Goal: Task Accomplishment & Management: Manage account settings

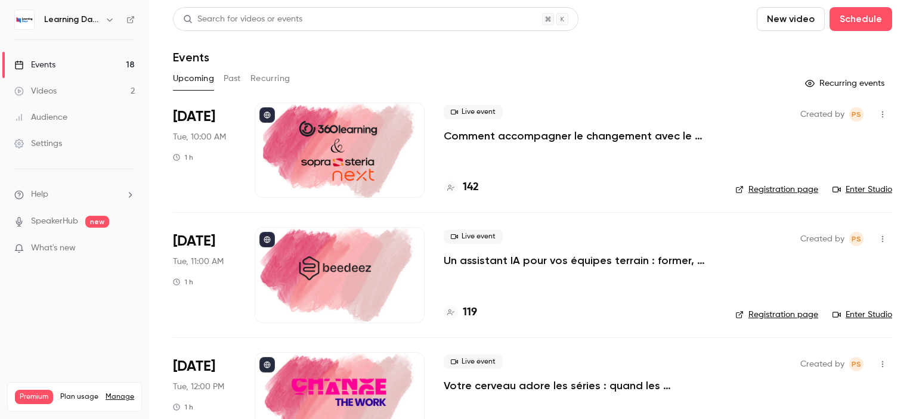
click at [57, 123] on link "Audience" at bounding box center [74, 117] width 149 height 26
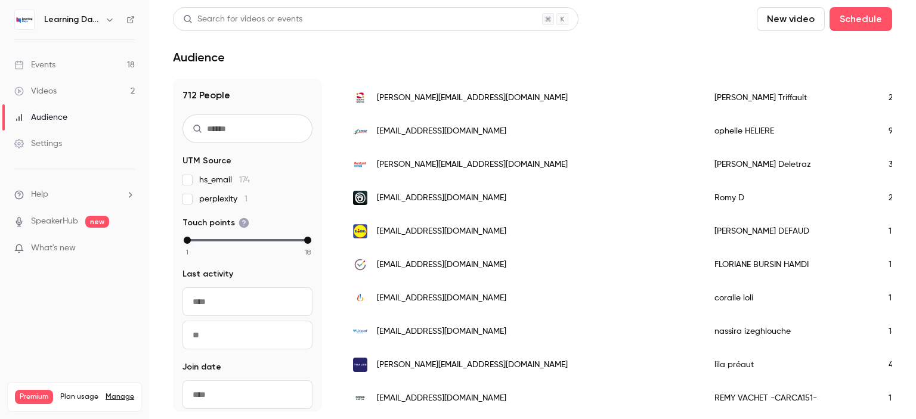
scroll to position [494, 0]
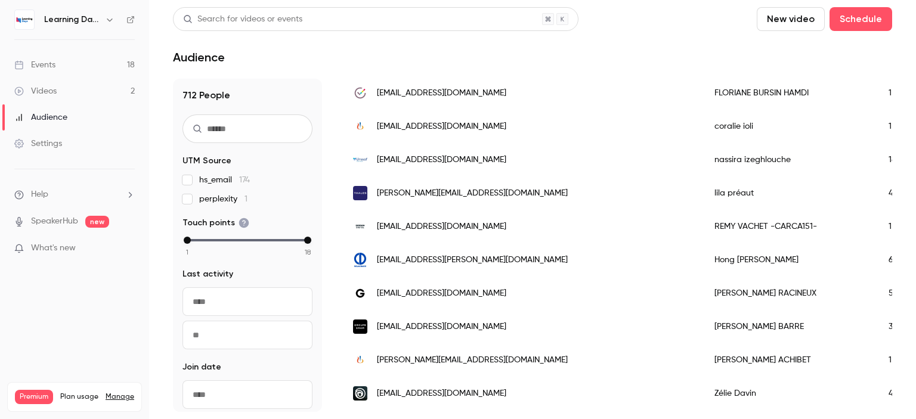
click at [54, 66] on div "Events" at bounding box center [34, 65] width 41 height 12
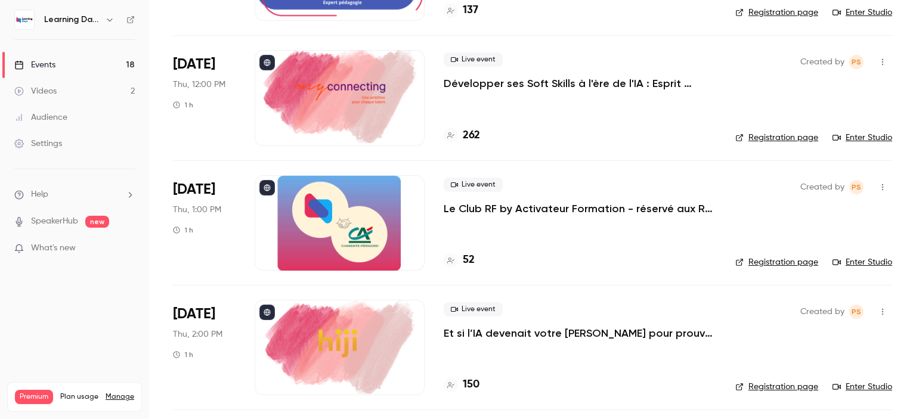
scroll to position [1792, 0]
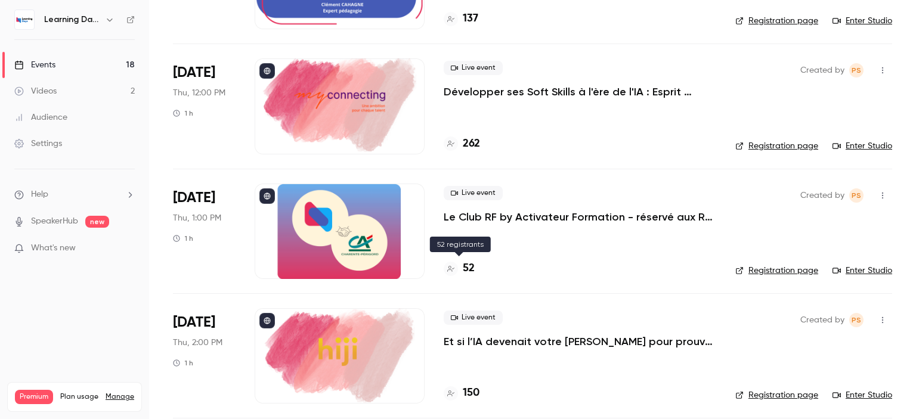
click at [468, 264] on h4 "52" at bounding box center [469, 269] width 12 height 16
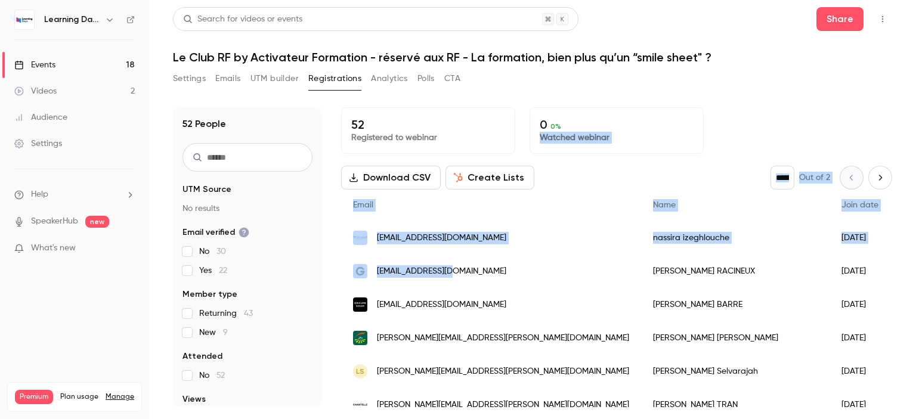
drag, startPoint x: 515, startPoint y: 262, endPoint x: 707, endPoint y: 119, distance: 239.5
click at [707, 119] on div "52 Registered to webinar 0 0 % Watched webinar Download CSV Create Lists * Out …" at bounding box center [616, 257] width 551 height 300
click at [746, 96] on div "52 People UTM Source No results Email verified No 30 Yes 22 Member type Returni…" at bounding box center [532, 250] width 719 height 314
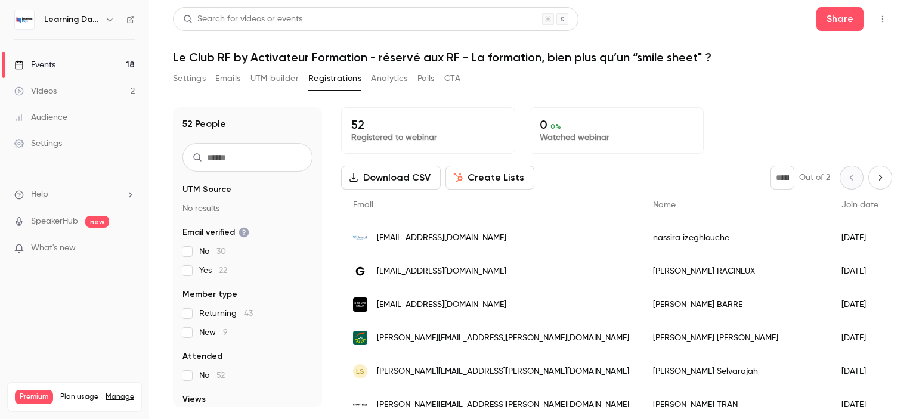
drag, startPoint x: 516, startPoint y: 238, endPoint x: 361, endPoint y: 245, distance: 155.2
click at [361, 245] on div "[EMAIL_ADDRESS][DOMAIN_NAME]" at bounding box center [491, 237] width 300 height 33
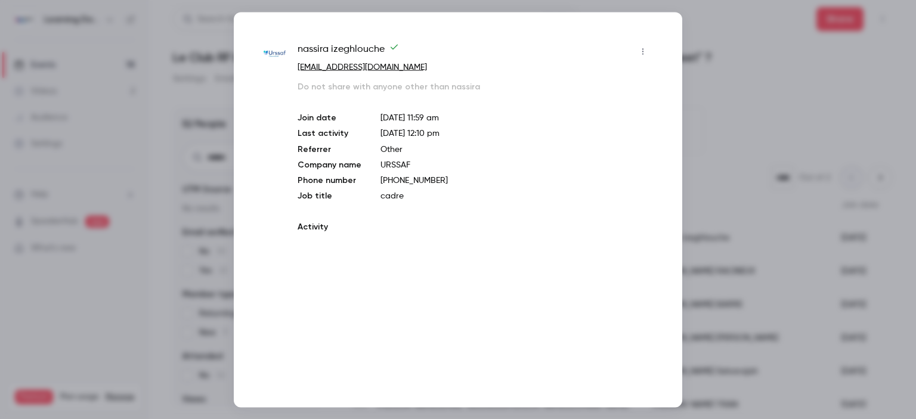
copy div "[EMAIL_ADDRESS][DOMAIN_NAME]"
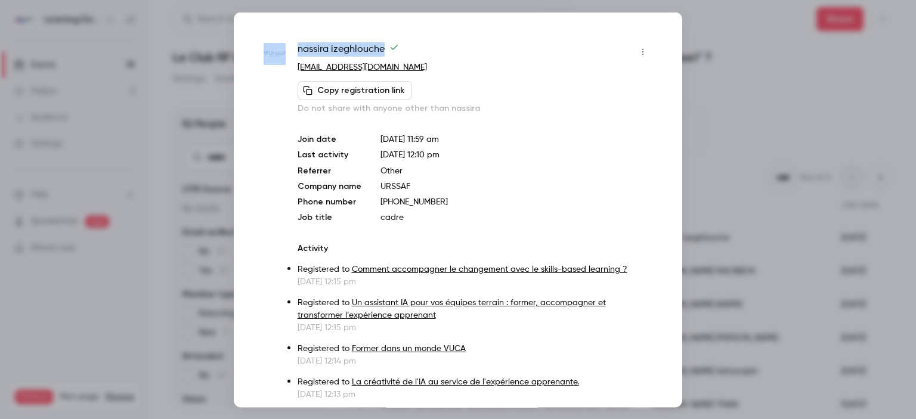
drag, startPoint x: 451, startPoint y: 34, endPoint x: 290, endPoint y: 45, distance: 160.8
click at [290, 45] on div "nassira izeghlouche [EMAIL_ADDRESS][DOMAIN_NAME] Copy registration link Do not …" at bounding box center [458, 209] width 449 height 395
copy div "nassira izeghlouche"
click at [772, 104] on div at bounding box center [458, 209] width 916 height 419
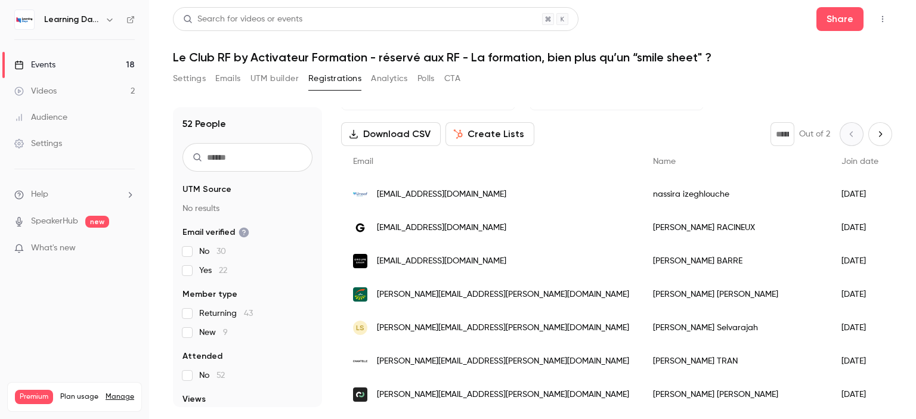
drag, startPoint x: 546, startPoint y: 195, endPoint x: 20, endPoint y: 225, distance: 526.3
click at [20, 225] on div "Learning Days Events 18 Videos 2 Audience Settings Help SpeakerHub new What's n…" at bounding box center [458, 209] width 916 height 419
click at [599, 121] on div "52 Registered to webinar 0 0 % Watched webinar Download CSV Create Lists * Out …" at bounding box center [616, 257] width 551 height 300
click at [487, 191] on span "[EMAIL_ADDRESS][DOMAIN_NAME]" at bounding box center [441, 194] width 129 height 13
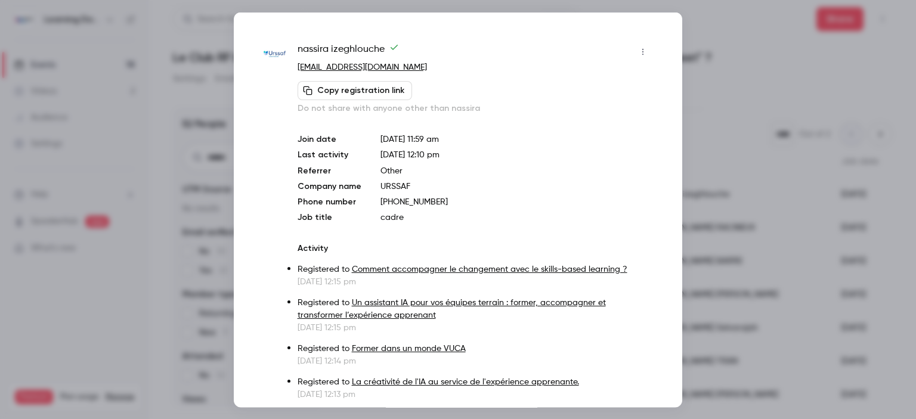
click at [638, 50] on icon "button" at bounding box center [643, 51] width 10 height 8
click at [753, 81] on div at bounding box center [458, 209] width 916 height 419
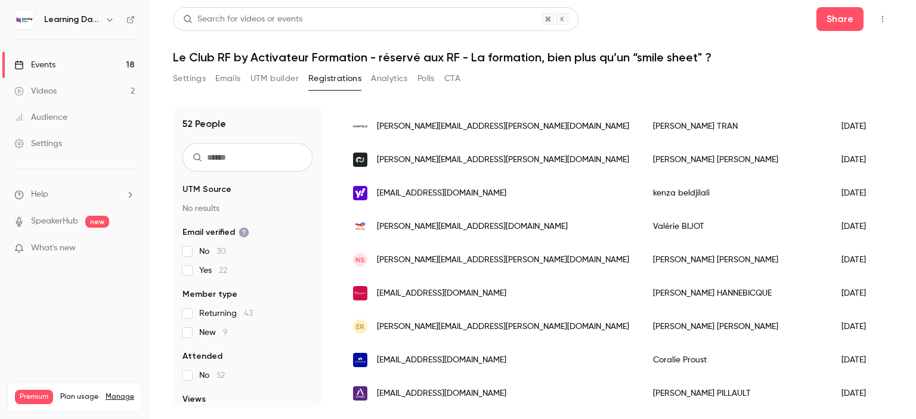
scroll to position [287, 0]
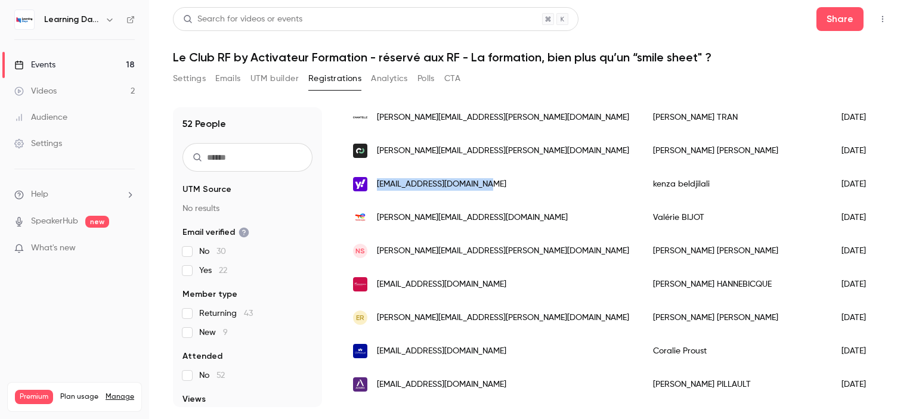
drag, startPoint x: 496, startPoint y: 187, endPoint x: 377, endPoint y: 185, distance: 118.7
click at [377, 185] on div "[EMAIL_ADDRESS][DOMAIN_NAME]" at bounding box center [491, 184] width 300 height 33
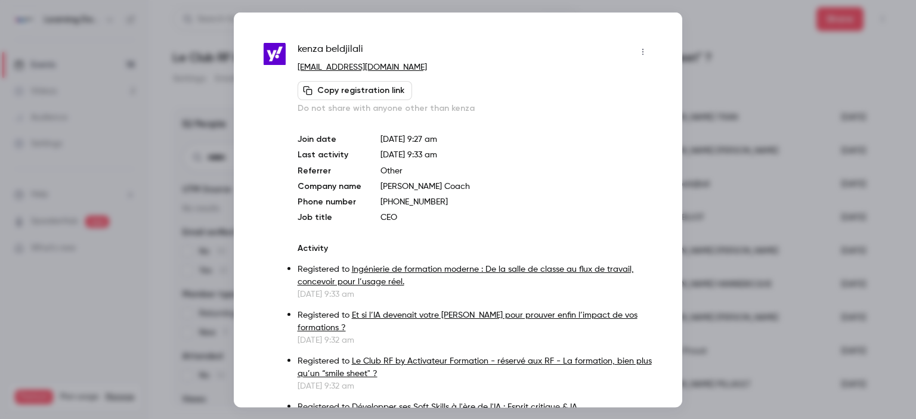
drag, startPoint x: 377, startPoint y: 185, endPoint x: 621, endPoint y: 112, distance: 254.7
click at [621, 112] on p "Do not share with anyone other than kenza" at bounding box center [475, 108] width 355 height 12
drag, startPoint x: 423, startPoint y: 65, endPoint x: 289, endPoint y: 61, distance: 134.8
click at [545, 67] on p "[EMAIL_ADDRESS][DOMAIN_NAME]" at bounding box center [475, 67] width 355 height 13
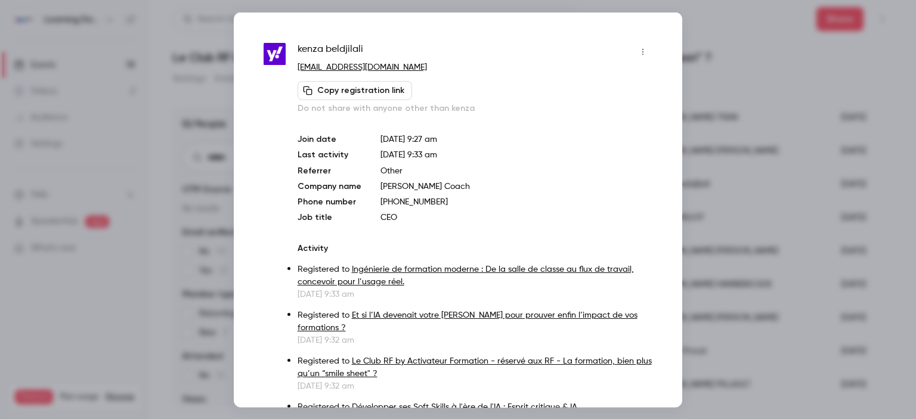
click at [638, 53] on icon "button" at bounding box center [643, 51] width 10 height 8
click at [793, 75] on div at bounding box center [458, 209] width 916 height 419
click at [126, 151] on div at bounding box center [458, 209] width 916 height 419
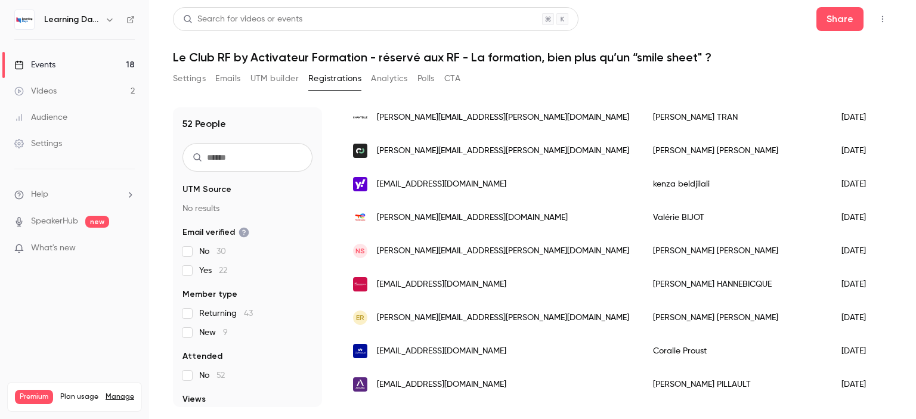
click at [546, 184] on div "[EMAIL_ADDRESS][DOMAIN_NAME]" at bounding box center [491, 184] width 300 height 33
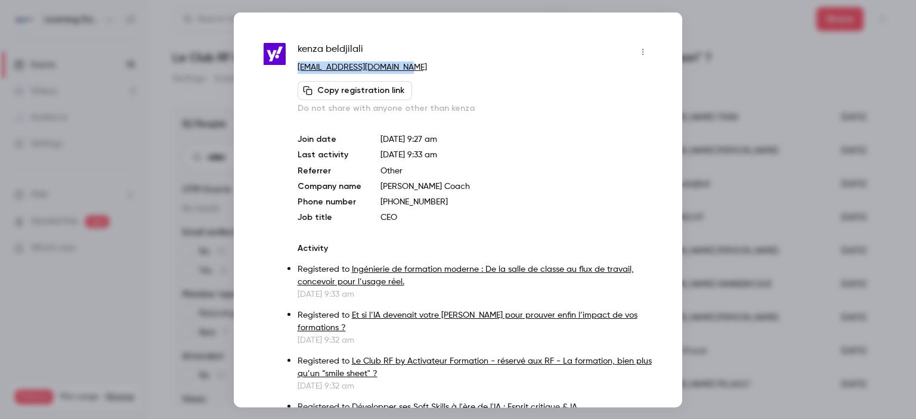
drag, startPoint x: 425, startPoint y: 66, endPoint x: 294, endPoint y: 65, distance: 130.6
copy link "[EMAIL_ADDRESS][DOMAIN_NAME]"
drag, startPoint x: 401, startPoint y: 223, endPoint x: 376, endPoint y: 206, distance: 30.0
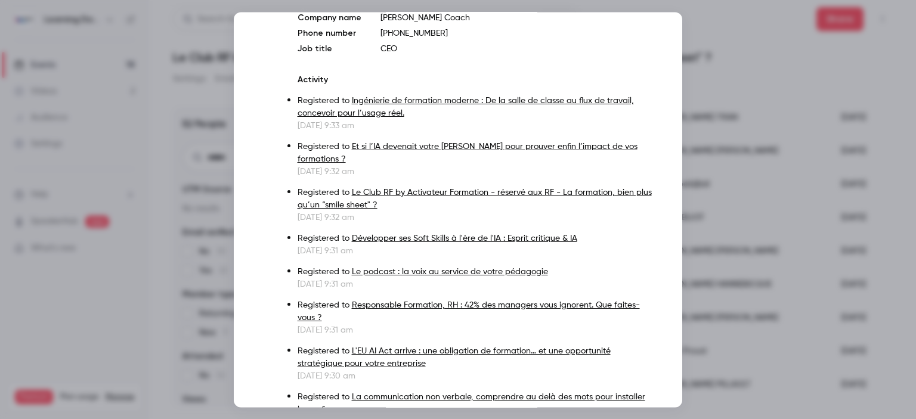
scroll to position [0, 0]
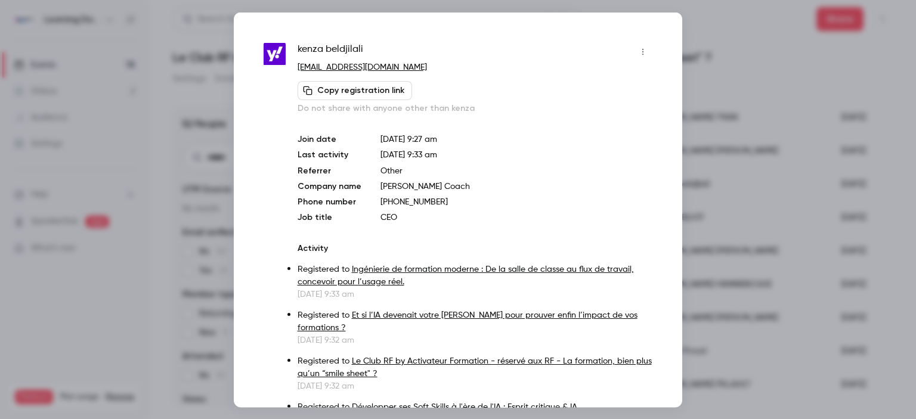
click at [638, 52] on icon "button" at bounding box center [643, 51] width 10 height 8
click at [548, 185] on div at bounding box center [458, 209] width 916 height 419
click at [761, 81] on div at bounding box center [458, 209] width 916 height 419
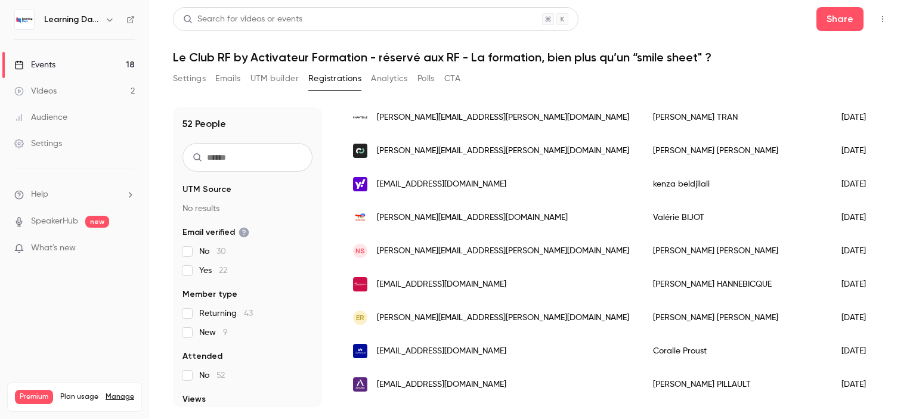
click at [740, 38] on header "Search for videos or events Share Le Club RF by Activateur Formation - réservé …" at bounding box center [532, 35] width 719 height 57
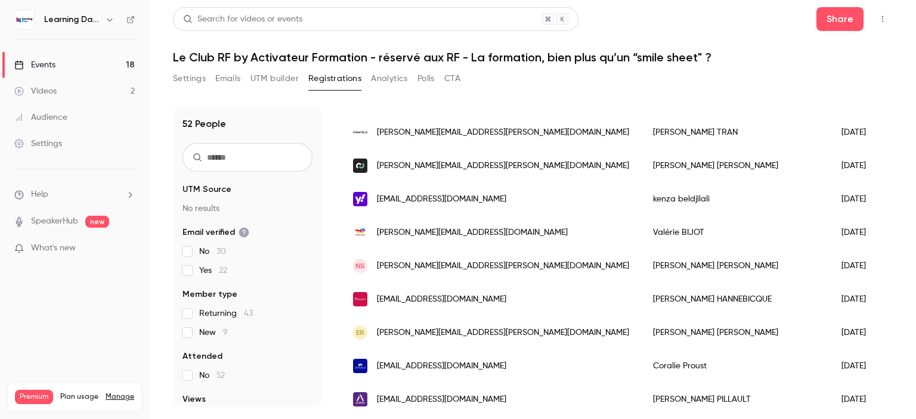
scroll to position [393, 0]
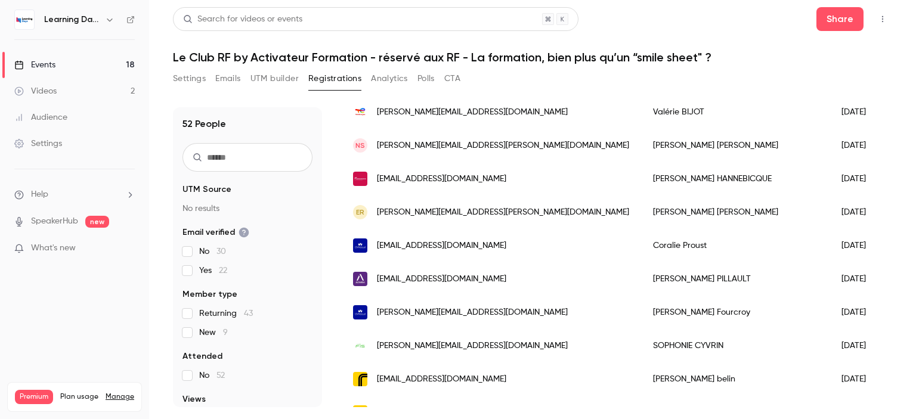
click at [62, 119] on div "Audience" at bounding box center [40, 118] width 53 height 12
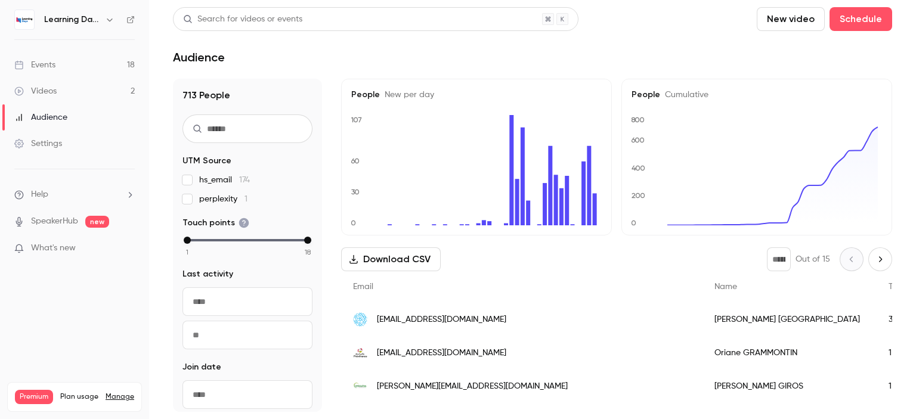
click at [224, 132] on input "text" at bounding box center [248, 129] width 130 height 29
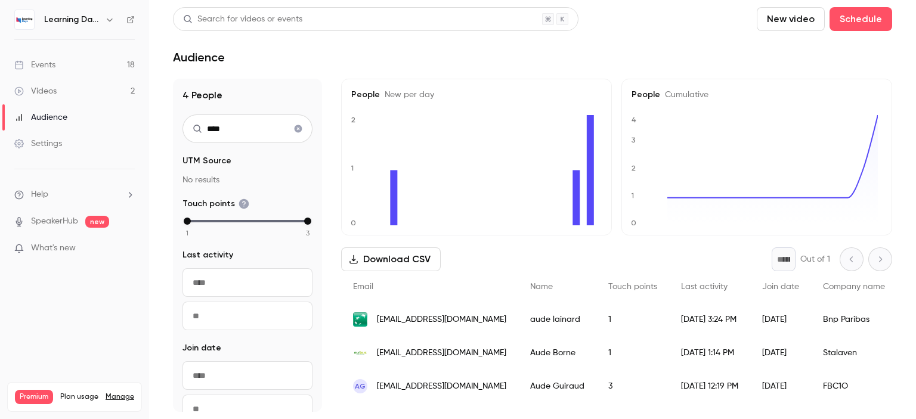
type input "****"
click at [487, 382] on div "AG [EMAIL_ADDRESS][DOMAIN_NAME]" at bounding box center [429, 386] width 177 height 33
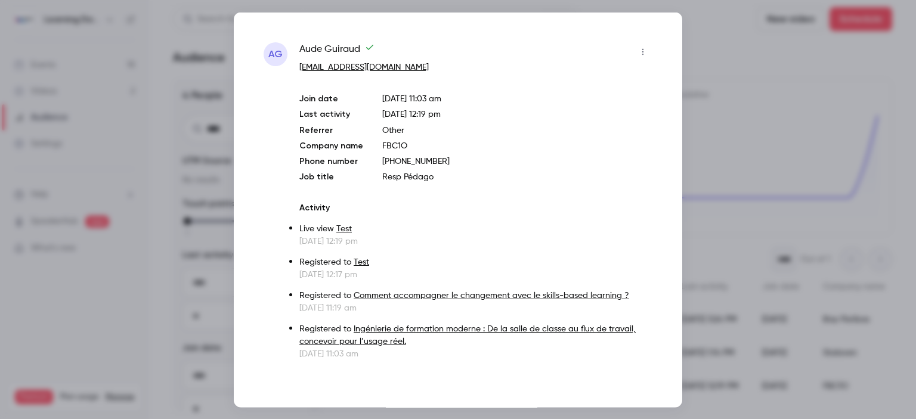
click at [492, 294] on link "Comment accompagner le changement avec le skills-based learning ?" at bounding box center [492, 295] width 276 height 8
click at [181, 79] on div at bounding box center [458, 209] width 916 height 419
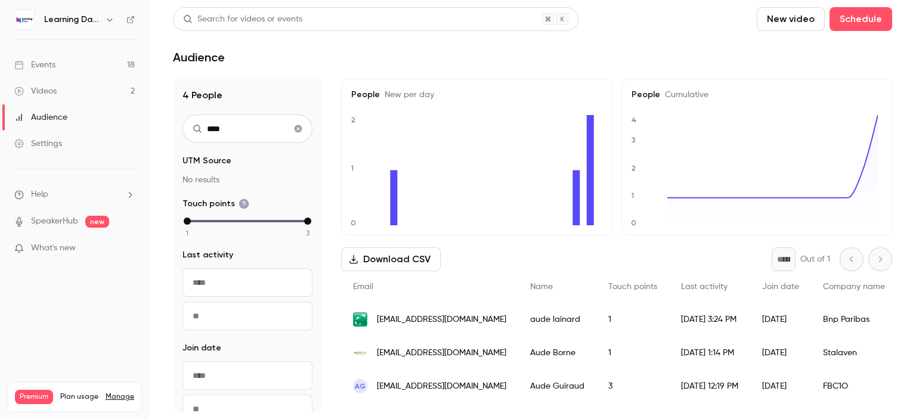
click at [58, 119] on div "Audience" at bounding box center [40, 118] width 53 height 12
click at [293, 130] on icon "Clear search" at bounding box center [298, 129] width 10 height 8
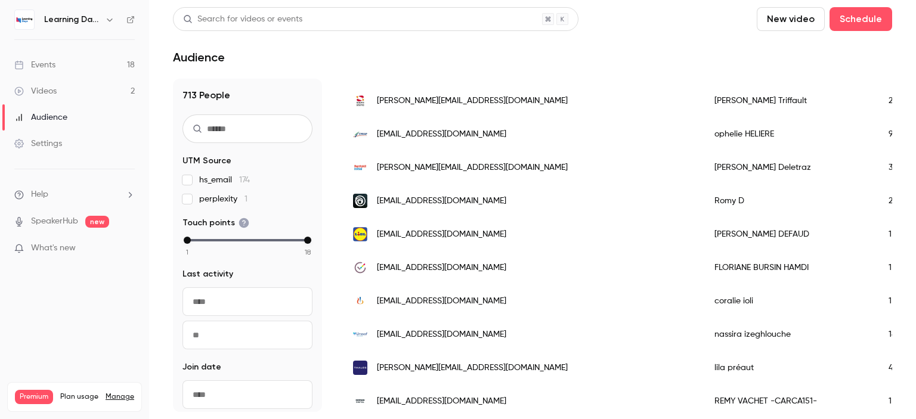
scroll to position [377, 0]
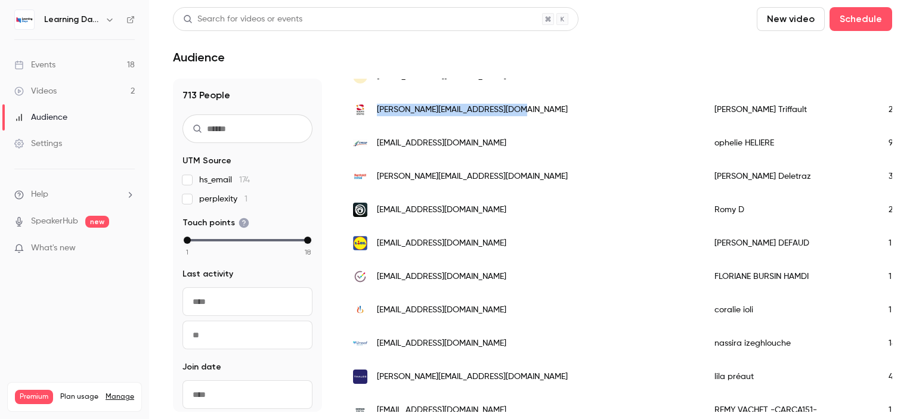
drag, startPoint x: 530, startPoint y: 112, endPoint x: 379, endPoint y: 115, distance: 150.9
click at [379, 115] on div "[PERSON_NAME][EMAIL_ADDRESS][DOMAIN_NAME]" at bounding box center [521, 109] width 361 height 33
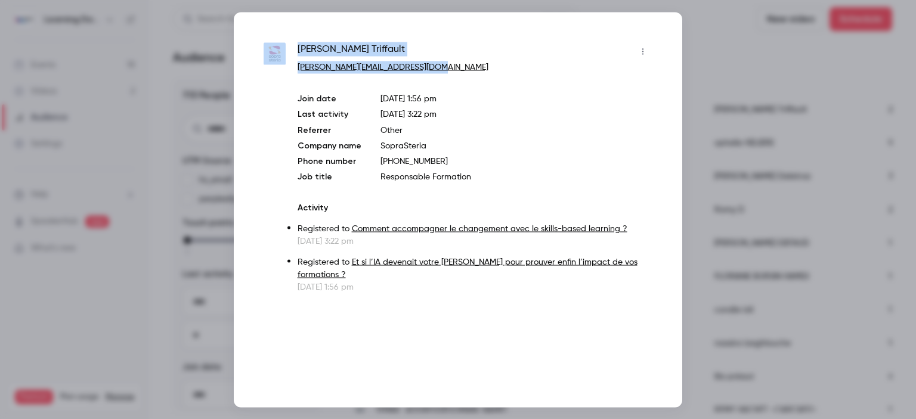
drag, startPoint x: 448, startPoint y: 63, endPoint x: 289, endPoint y: 57, distance: 159.3
click at [289, 57] on div "[PERSON_NAME] [PERSON_NAME][EMAIL_ADDRESS][DOMAIN_NAME] Join date [DATE] 1:56 p…" at bounding box center [458, 167] width 389 height 251
copy div "[PERSON_NAME] [PERSON_NAME][EMAIL_ADDRESS][DOMAIN_NAME]"
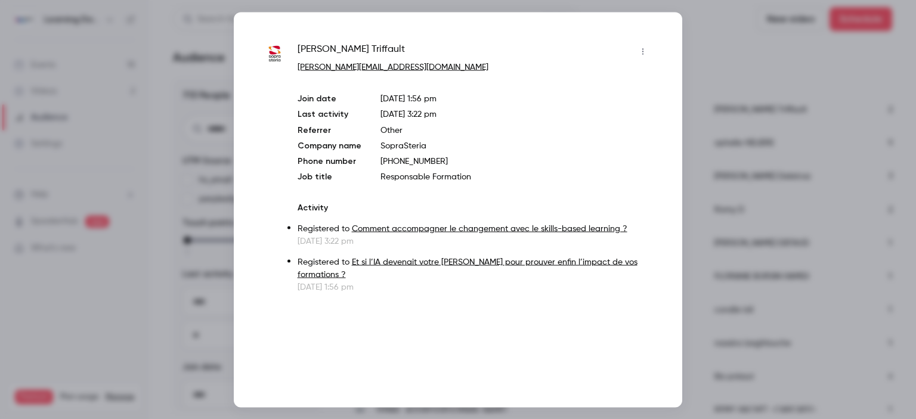
click at [566, 151] on p "SopraSteria" at bounding box center [517, 146] width 272 height 12
click at [701, 95] on div at bounding box center [458, 209] width 916 height 419
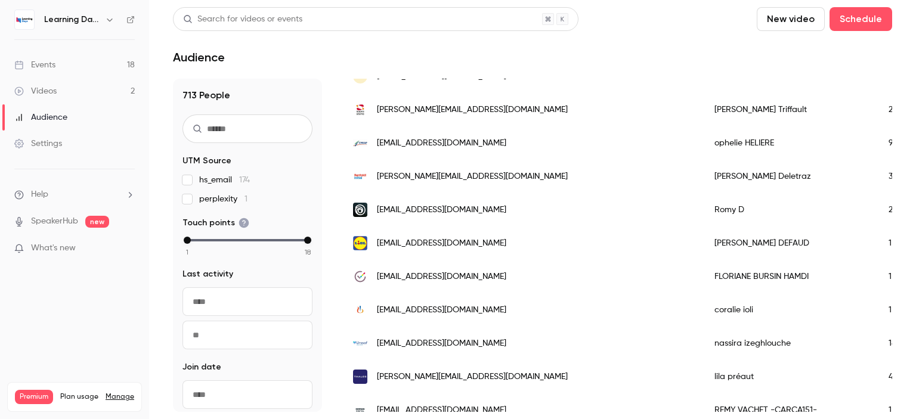
click at [52, 59] on div "Events" at bounding box center [34, 65] width 41 height 12
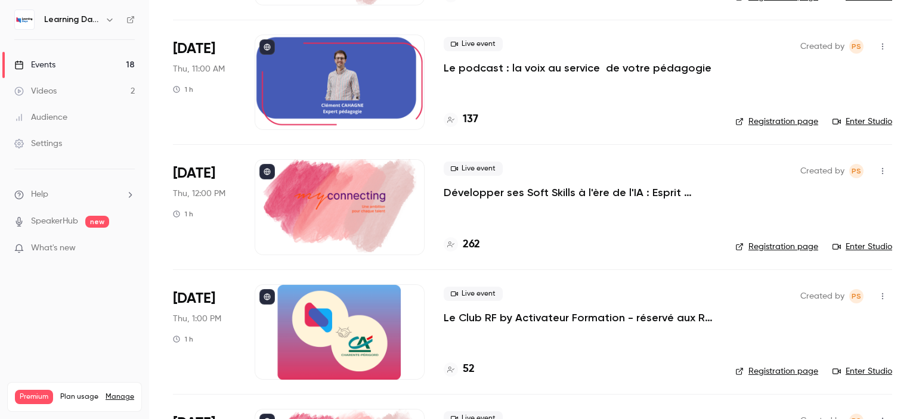
scroll to position [1679, 0]
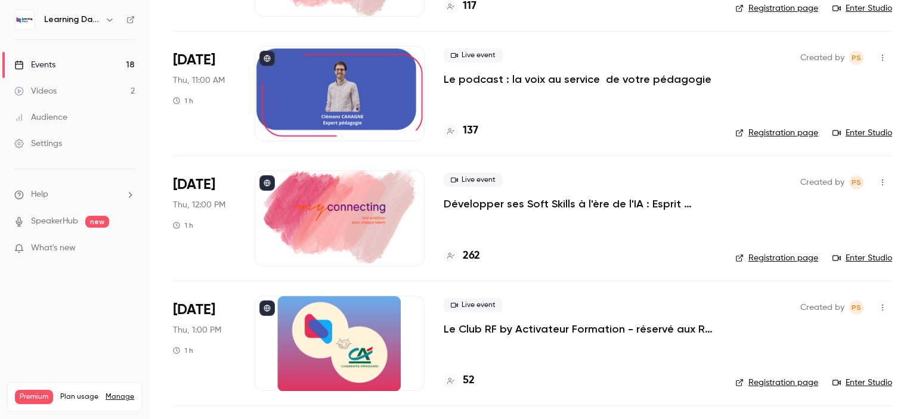
click at [656, 325] on p "Le Club RF by Activateur Formation - réservé aux RF - La formation, bien plus q…" at bounding box center [580, 329] width 273 height 14
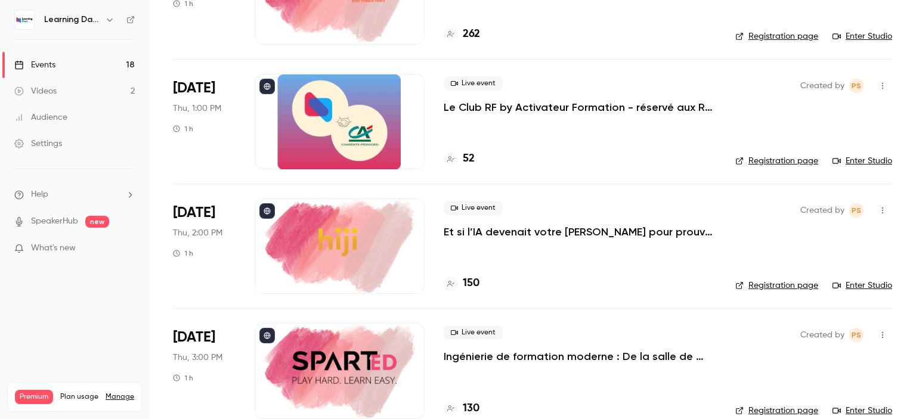
scroll to position [1920, 0]
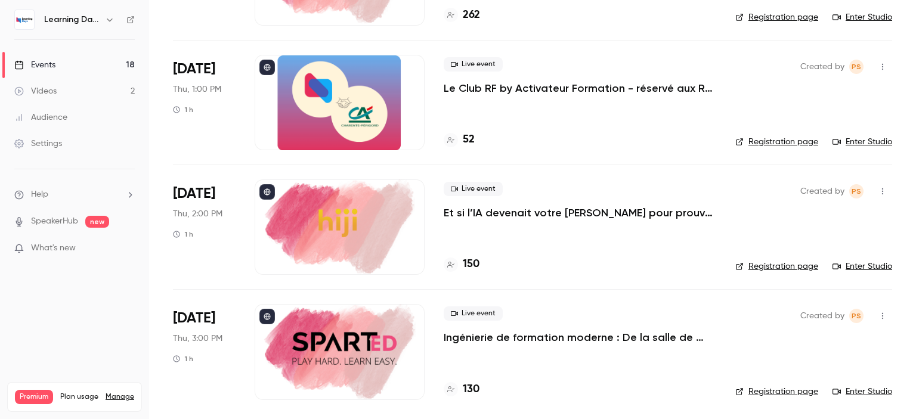
click at [468, 141] on h4 "52" at bounding box center [469, 140] width 12 height 16
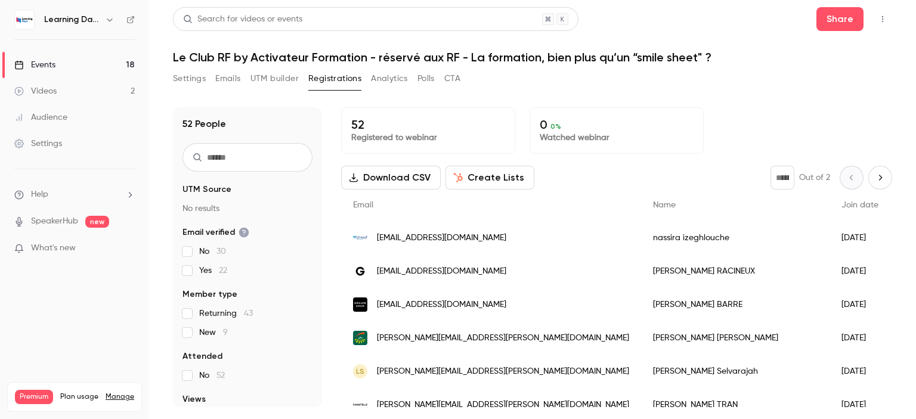
click at [78, 121] on link "Audience" at bounding box center [74, 117] width 149 height 26
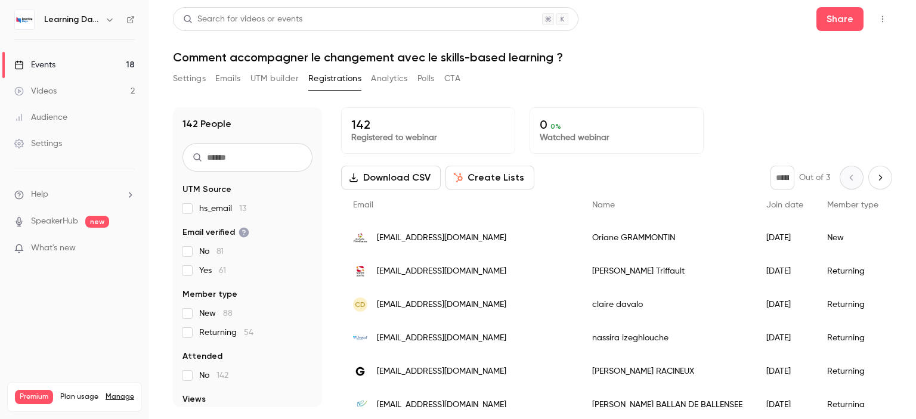
click at [265, 154] on input "text" at bounding box center [248, 157] width 130 height 29
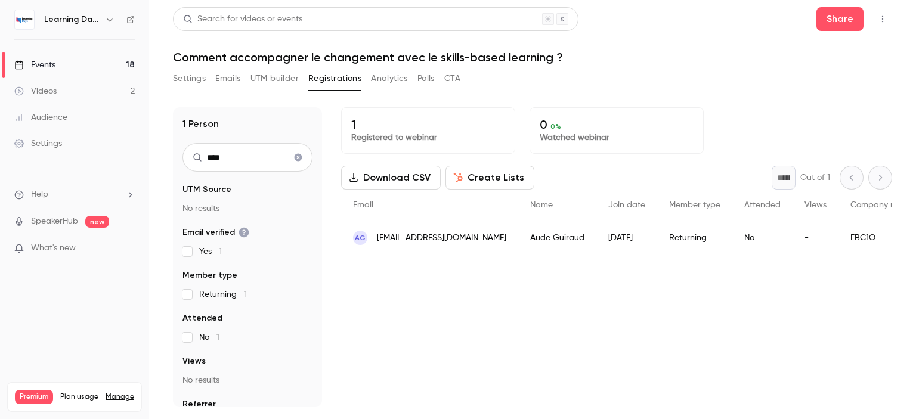
type input "****"
click at [457, 236] on span "[EMAIL_ADDRESS][DOMAIN_NAME]" at bounding box center [441, 238] width 129 height 13
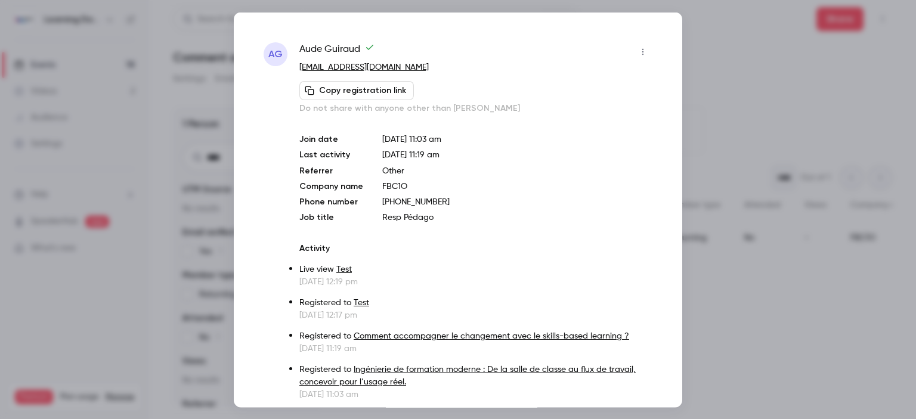
click at [642, 48] on icon "button" at bounding box center [642, 51] width 1 height 7
click at [574, 109] on div "Remove registration" at bounding box center [588, 113] width 91 height 12
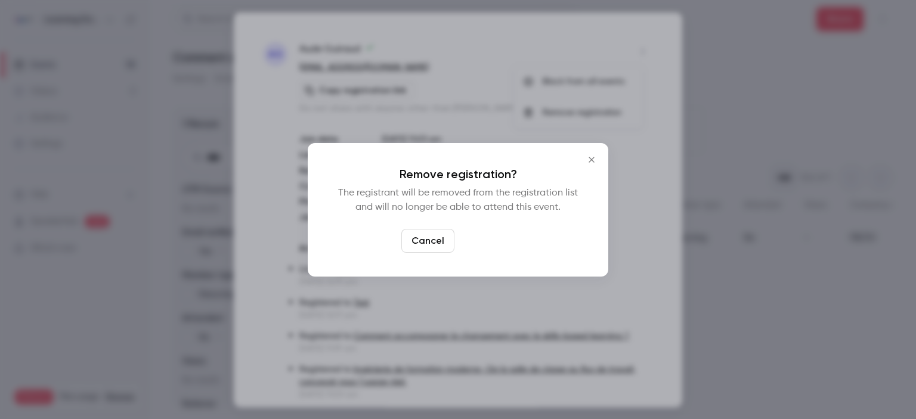
click at [500, 250] on button "Confirm" at bounding box center [487, 241] width 56 height 24
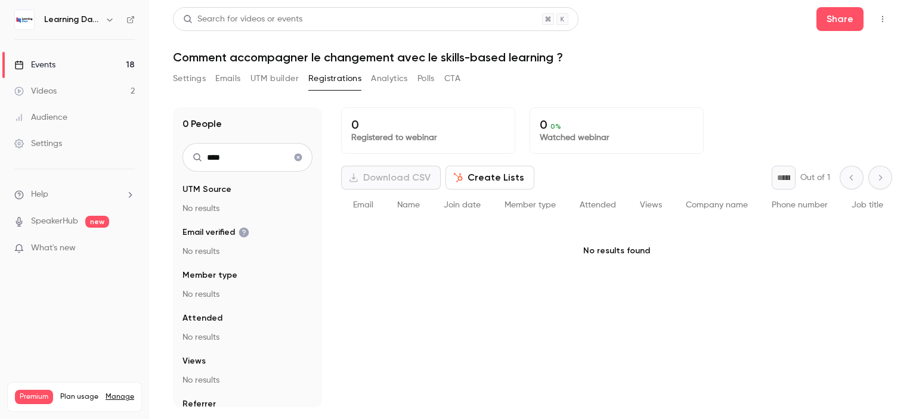
click at [79, 114] on link "Audience" at bounding box center [74, 117] width 149 height 26
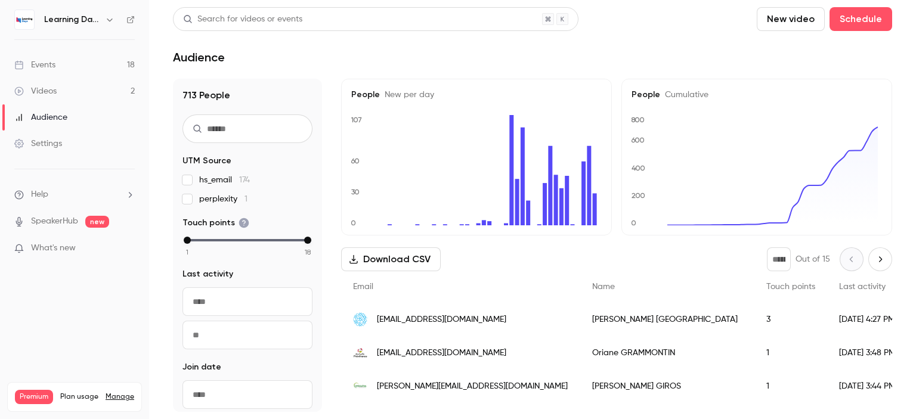
click at [65, 73] on link "Events 18" at bounding box center [74, 65] width 149 height 26
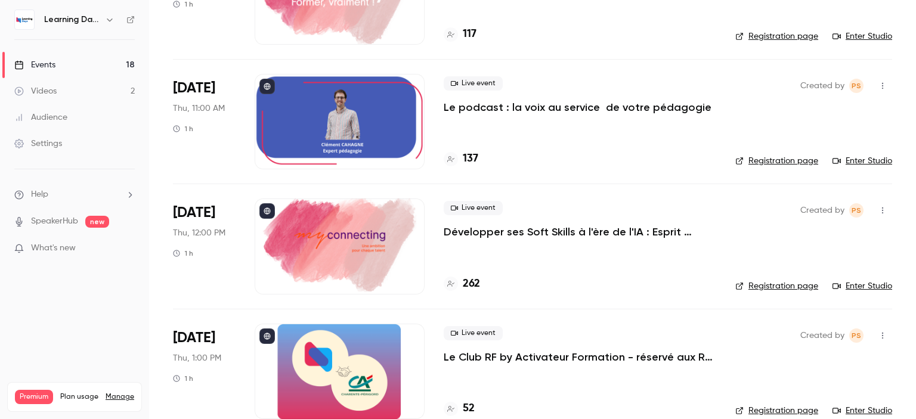
scroll to position [1773, 0]
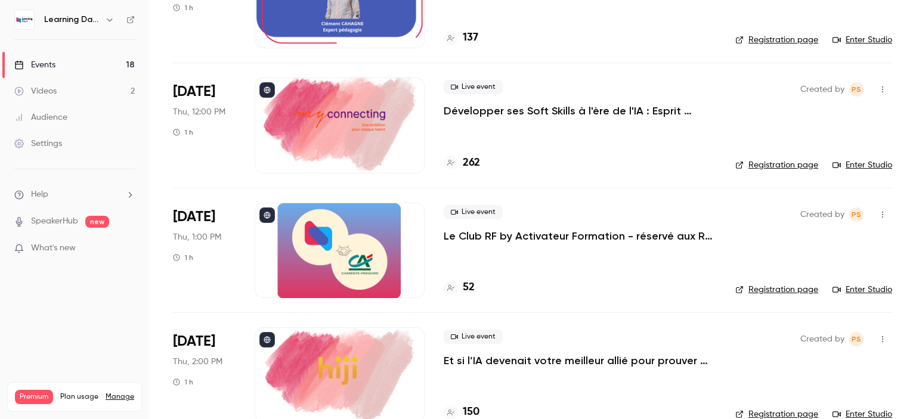
click at [468, 286] on h4 "52" at bounding box center [469, 288] width 12 height 16
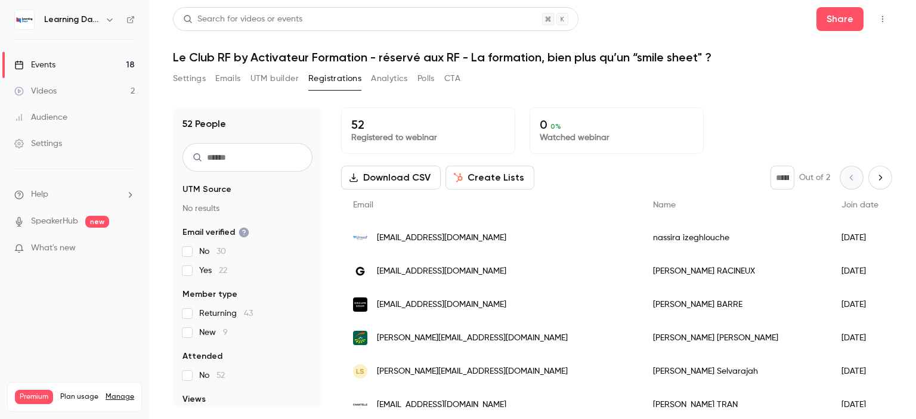
click at [64, 115] on div "Audience" at bounding box center [40, 118] width 53 height 12
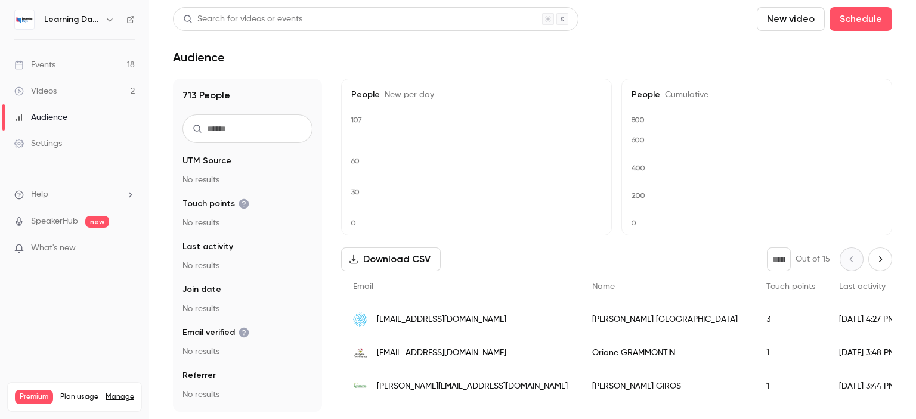
click at [81, 50] on ul "Events 18 Videos 2 Audience Settings" at bounding box center [74, 104] width 149 height 129
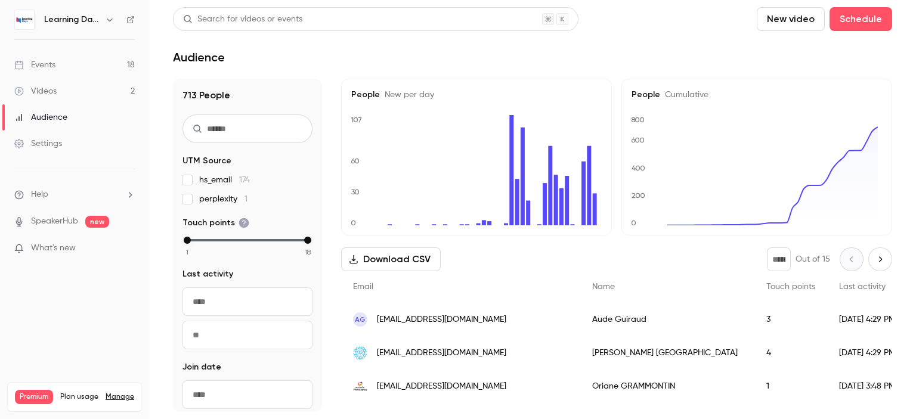
click at [79, 58] on link "Events 18" at bounding box center [74, 65] width 149 height 26
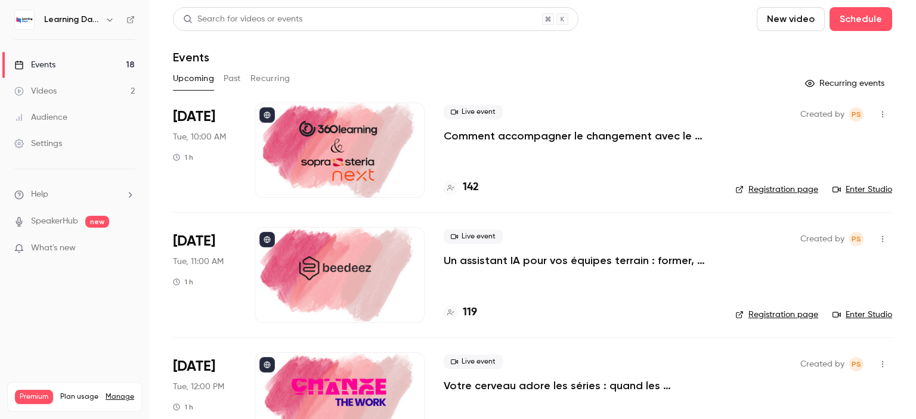
click at [70, 109] on link "Audience" at bounding box center [74, 117] width 149 height 26
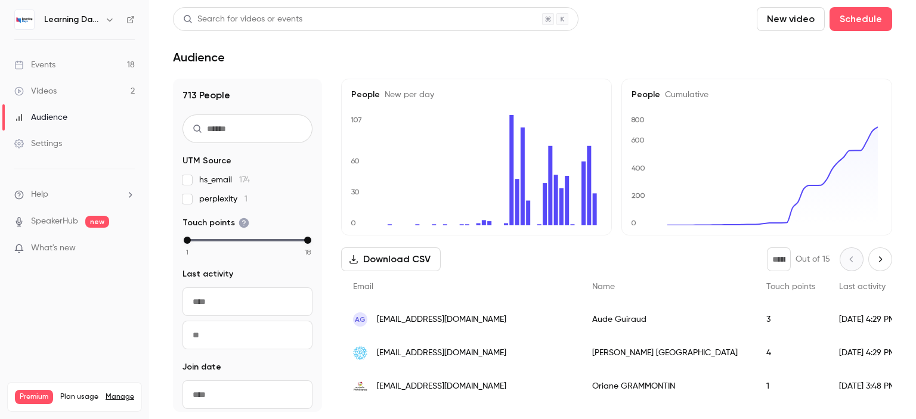
click at [50, 73] on link "Events 18" at bounding box center [74, 65] width 149 height 26
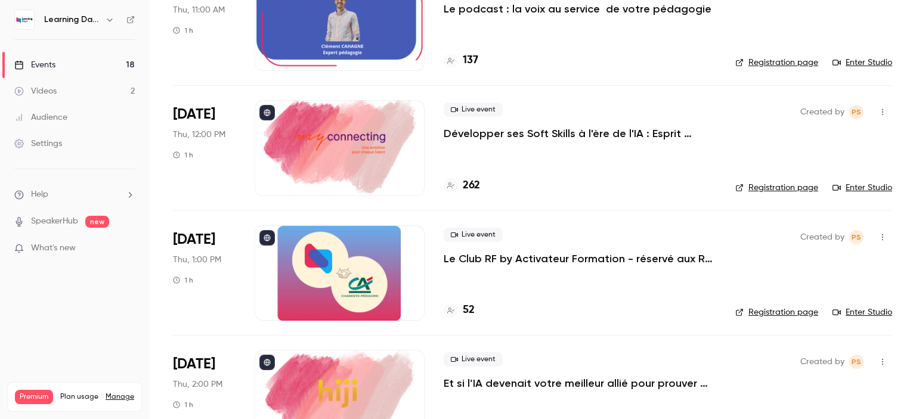
scroll to position [1752, 0]
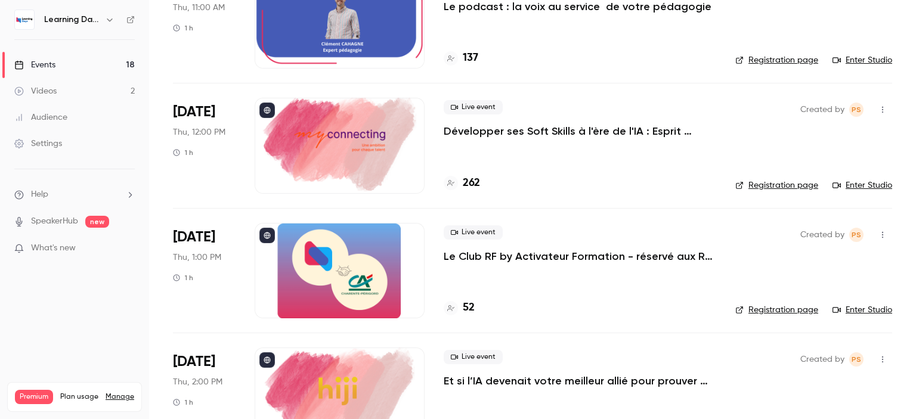
click at [593, 255] on p "Le Club RF by Activateur Formation - réservé aux RF - La formation, bien plus q…" at bounding box center [580, 256] width 273 height 14
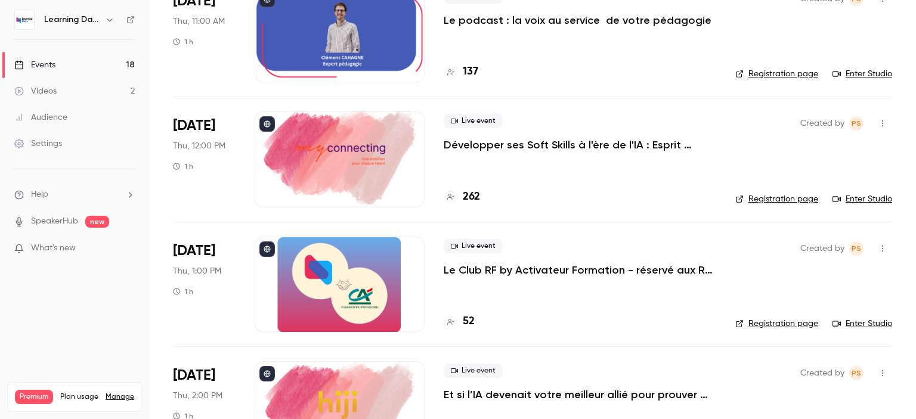
scroll to position [1811, 0]
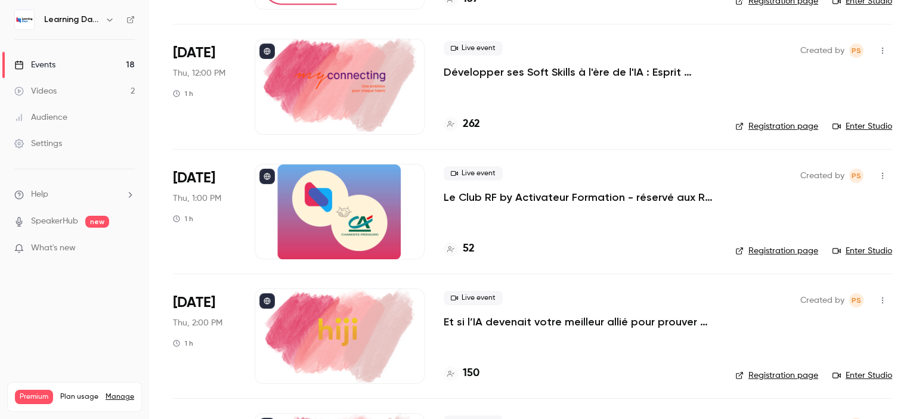
click at [47, 119] on div "Audience" at bounding box center [40, 118] width 53 height 12
